Goal: Navigation & Orientation: Understand site structure

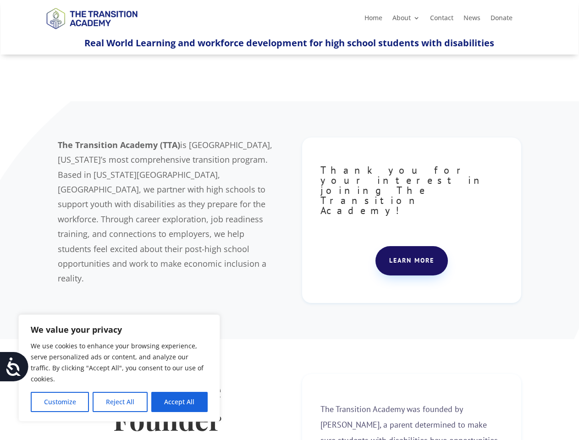
click at [289, 220] on div "The Transition Academy (TTA) is [GEOGRAPHIC_DATA], [US_STATE]’s most comprehens…" at bounding box center [289, 220] width 463 height 189
click at [60, 402] on button "Customize" at bounding box center [60, 402] width 58 height 20
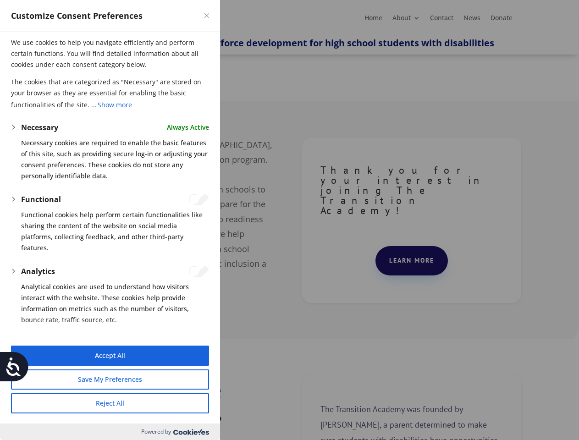
click at [120, 402] on button "Reject All" at bounding box center [110, 404] width 198 height 20
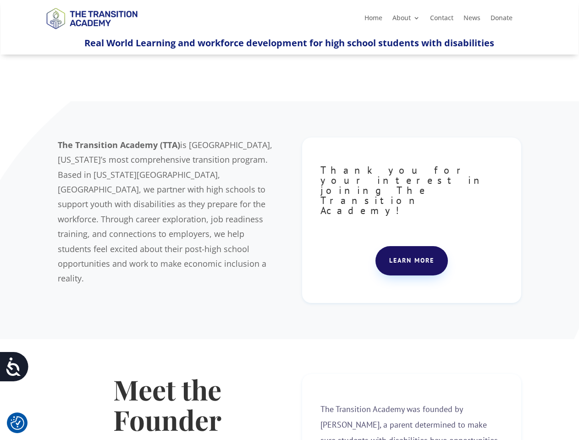
click at [179, 402] on strong "Meet the Founder" at bounding box center [167, 404] width 108 height 67
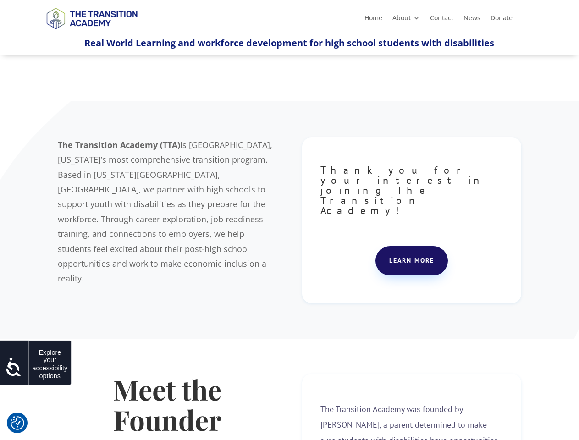
click at [14, 367] on icon at bounding box center [14, 367] width 18 height 18
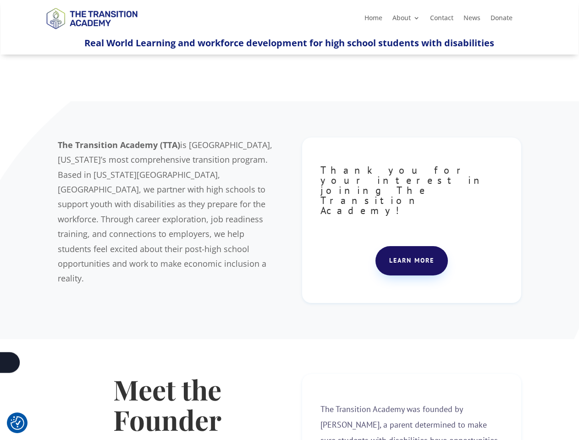
click at [289, 220] on div "The Transition Academy (TTA) is [GEOGRAPHIC_DATA], [US_STATE]’s most comprehens…" at bounding box center [289, 220] width 463 height 189
